Goal: Find specific page/section: Find specific page/section

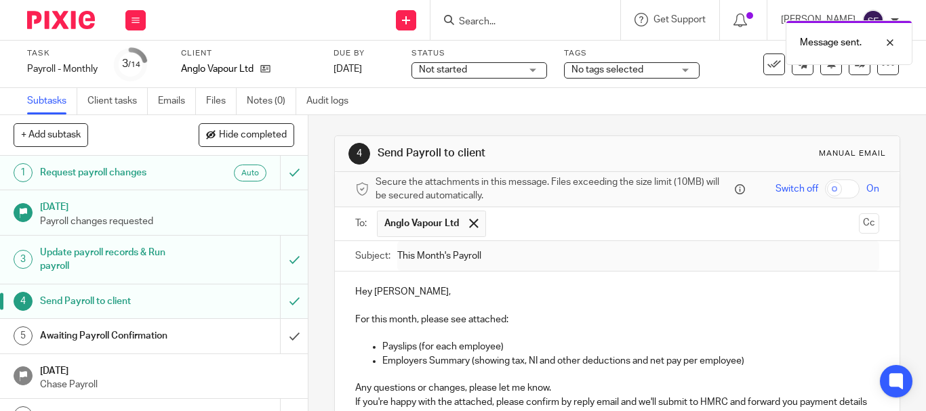
scroll to position [332, 0]
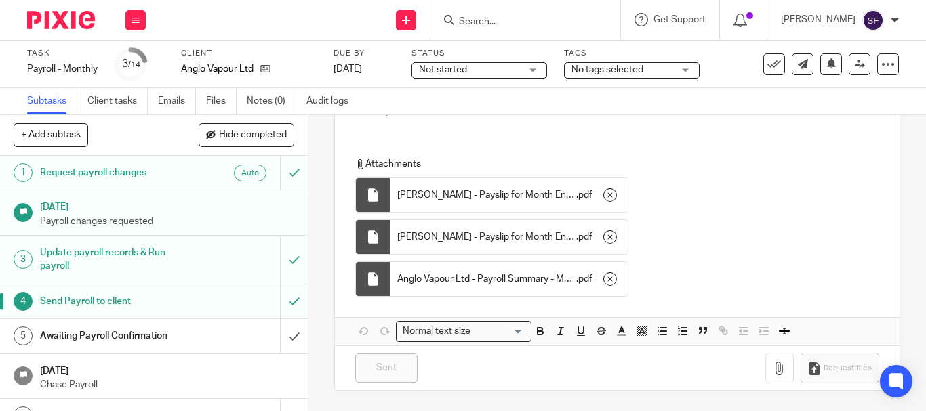
click at [529, 25] on input "Search" at bounding box center [519, 22] width 122 height 12
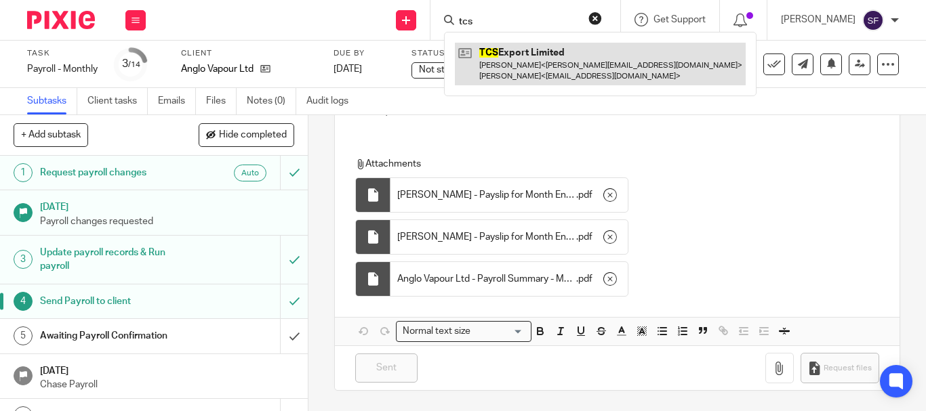
type input "tcs"
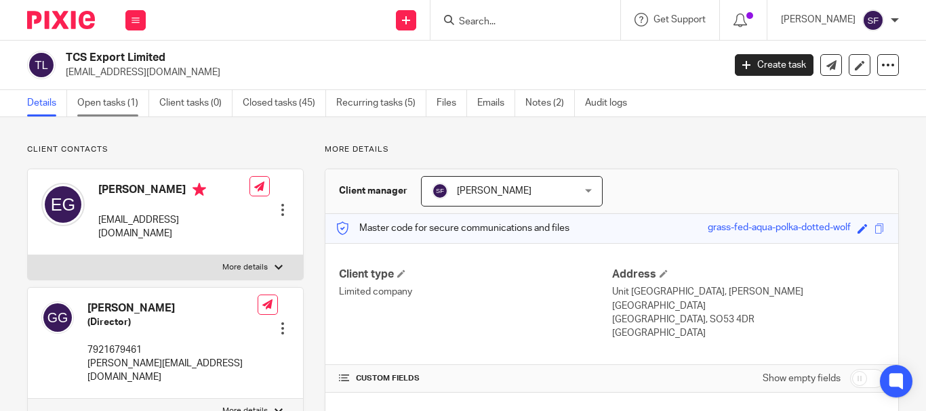
click at [82, 98] on link "Open tasks (1)" at bounding box center [113, 103] width 72 height 26
